Goal: Obtain resource: Download file/media

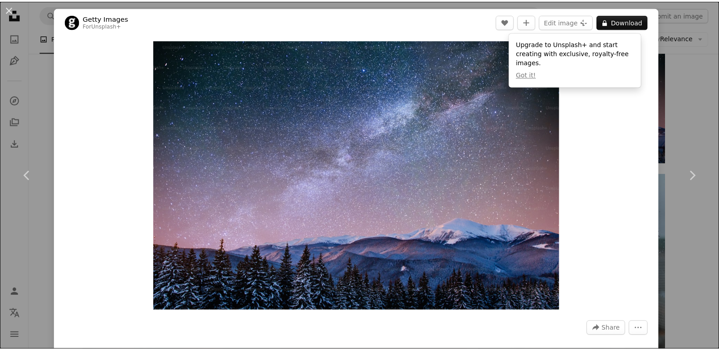
scroll to position [635, 0]
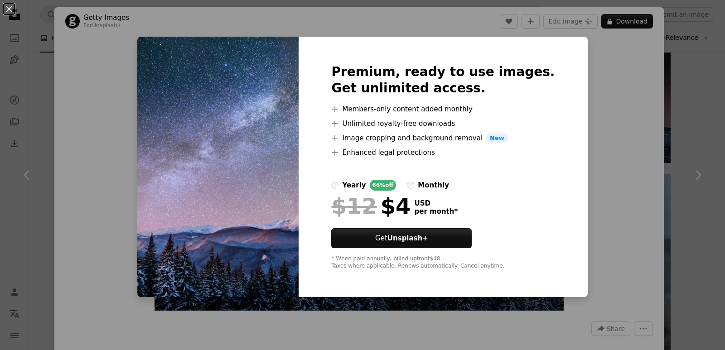
click at [52, 45] on div "An X shape Premium, ready to use images. Get unlimited access. A plus sign Memb…" at bounding box center [362, 175] width 725 height 350
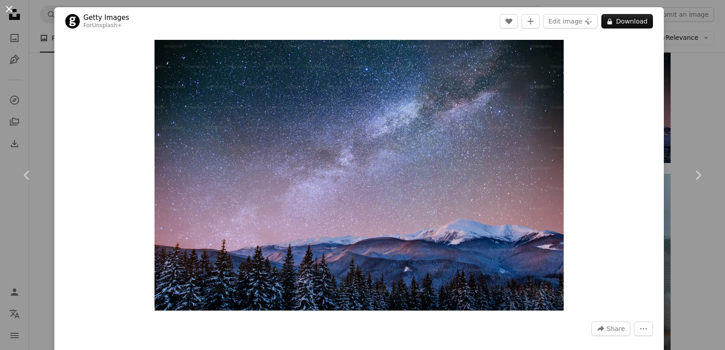
click at [15, 12] on button "An X shape" at bounding box center [9, 9] width 11 height 11
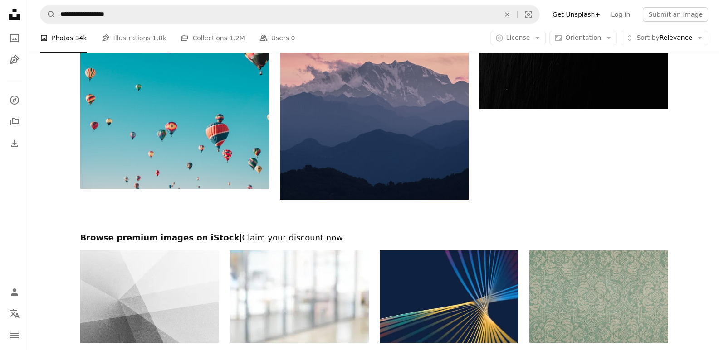
scroll to position [1587, 0]
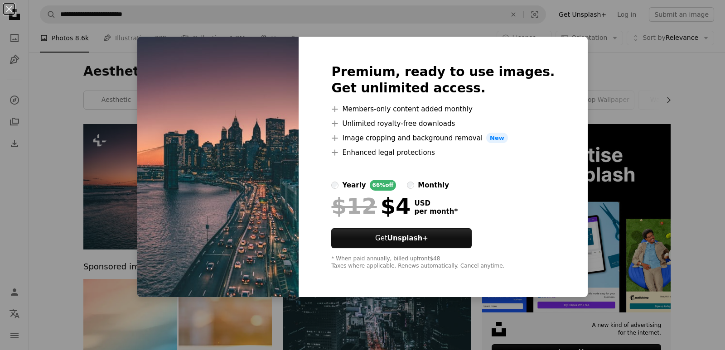
click at [248, 16] on div "An X shape Premium, ready to use images. Get unlimited access. A plus sign Memb…" at bounding box center [362, 175] width 725 height 350
